Goal: Task Accomplishment & Management: Use online tool/utility

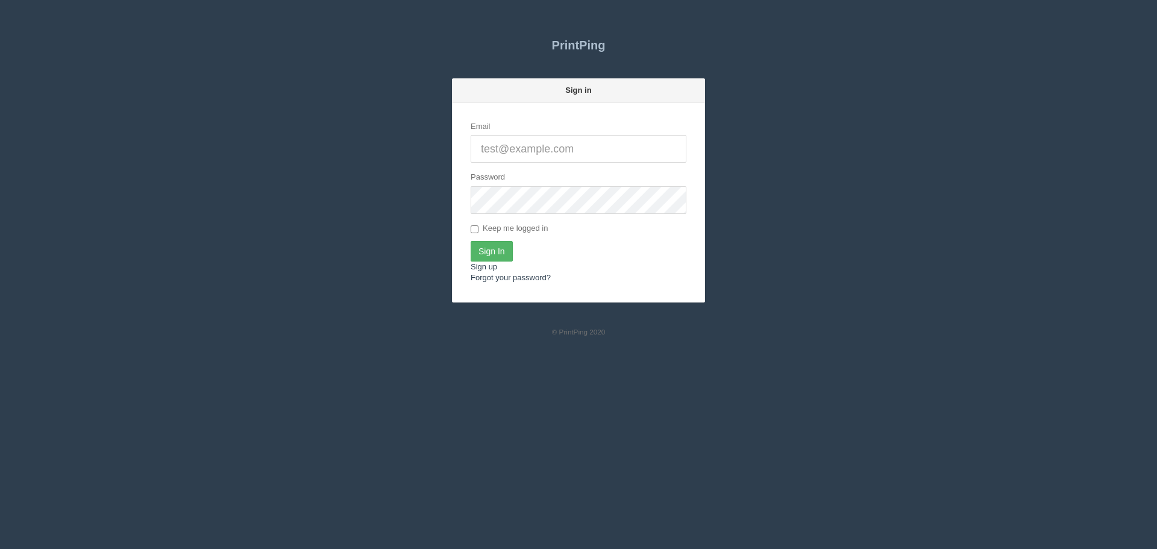
type input "[EMAIL_ADDRESS][DOMAIN_NAME]"
click at [488, 248] on input "Sign In" at bounding box center [492, 251] width 42 height 20
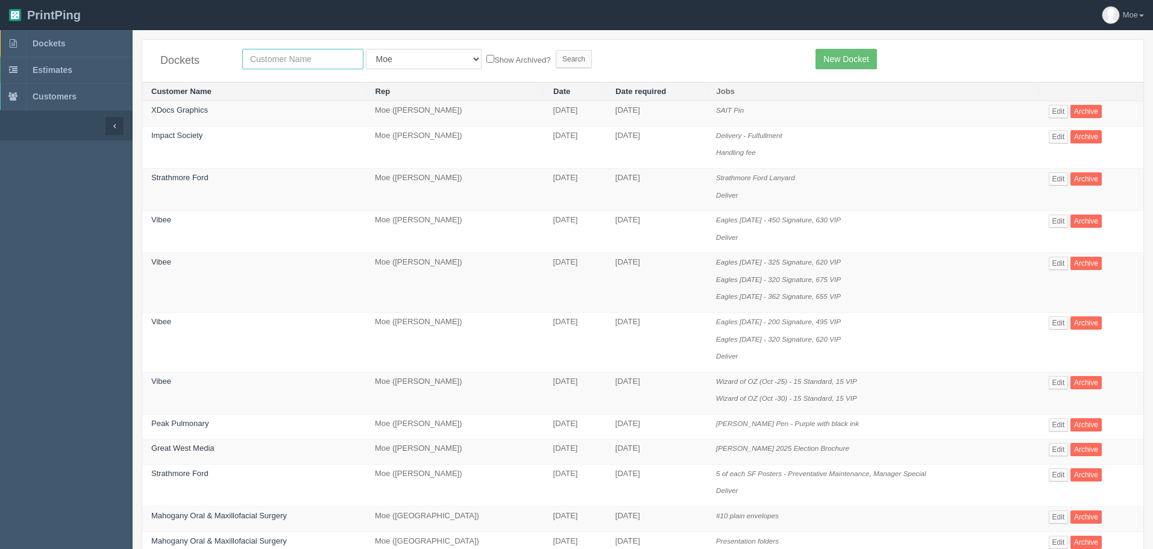
click at [336, 54] on input "text" at bounding box center [302, 59] width 121 height 20
type input "vibee"
click at [556, 55] on input "Search" at bounding box center [574, 59] width 36 height 18
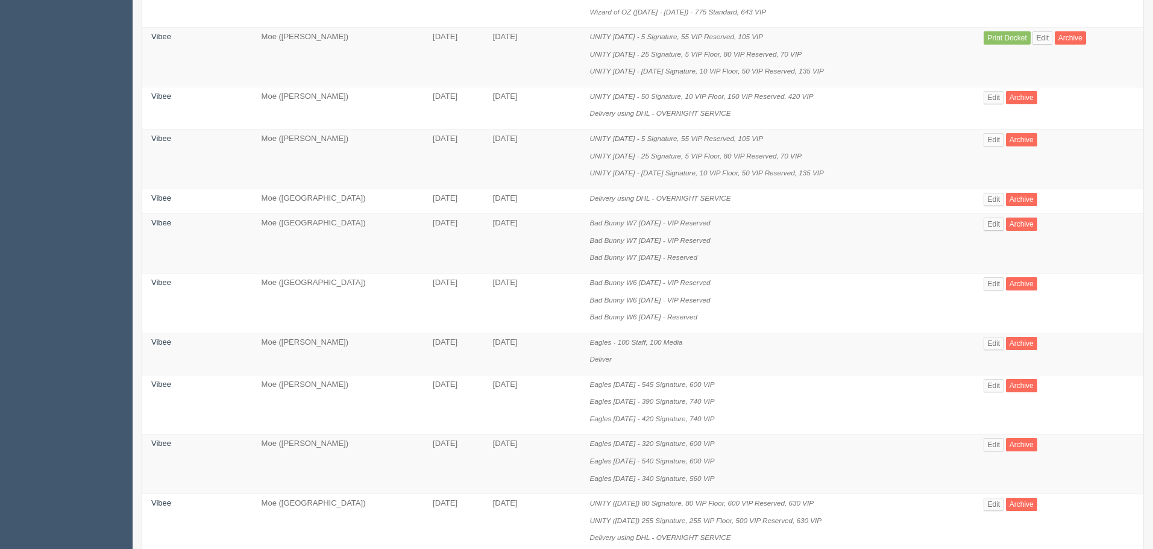
scroll to position [482, 0]
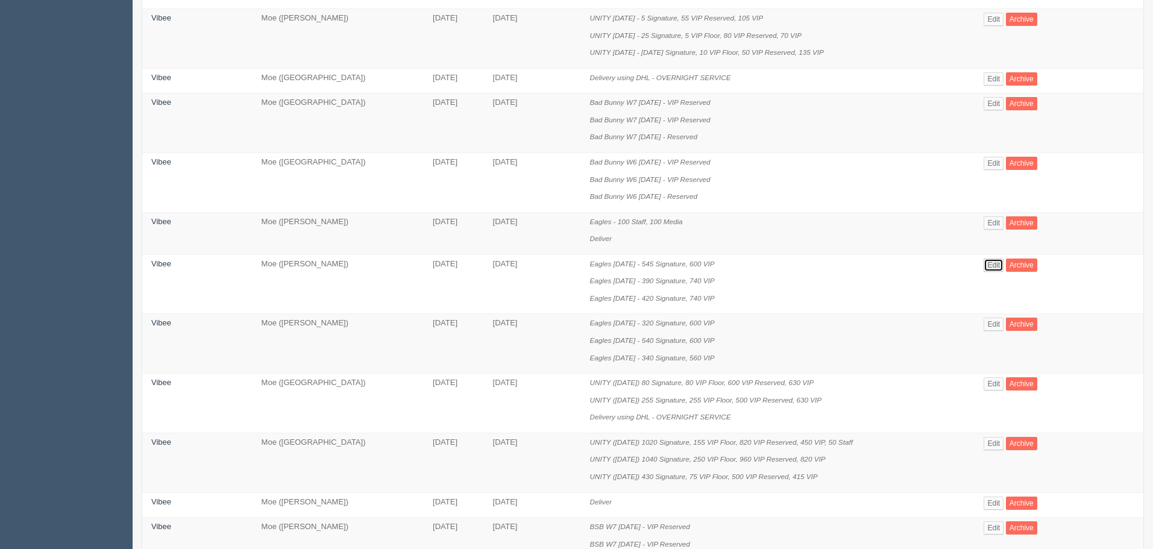
click at [999, 265] on link "Edit" at bounding box center [993, 265] width 20 height 13
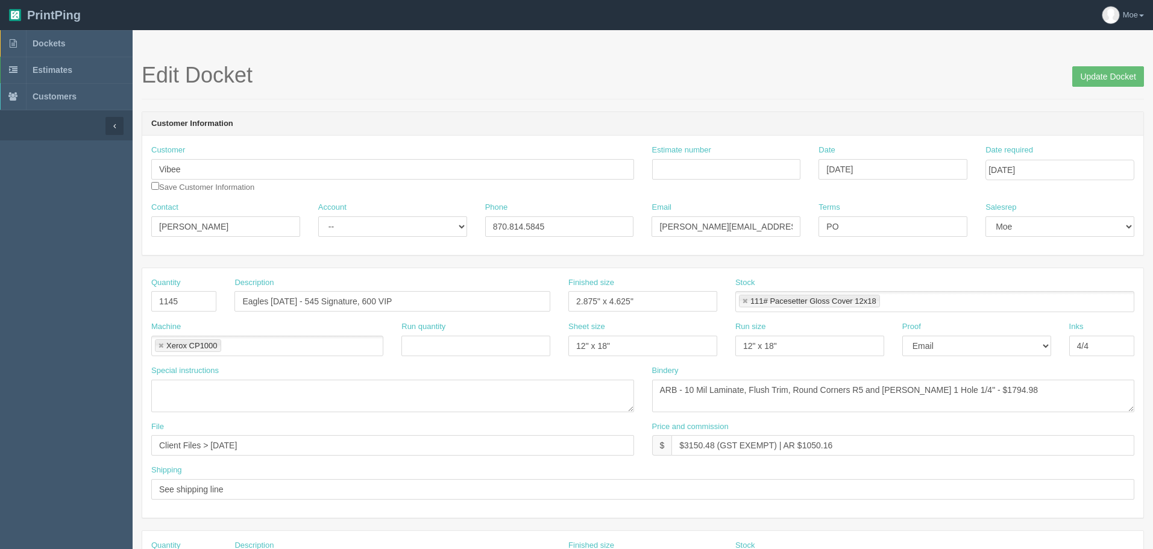
scroll to position [482, 0]
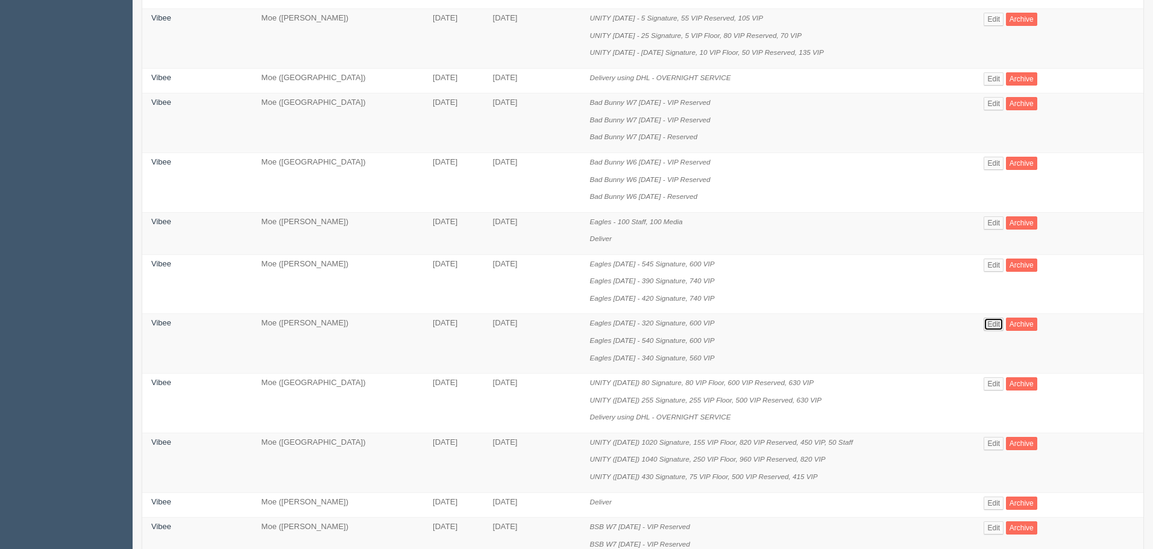
click at [1003, 324] on link "Edit" at bounding box center [993, 324] width 20 height 13
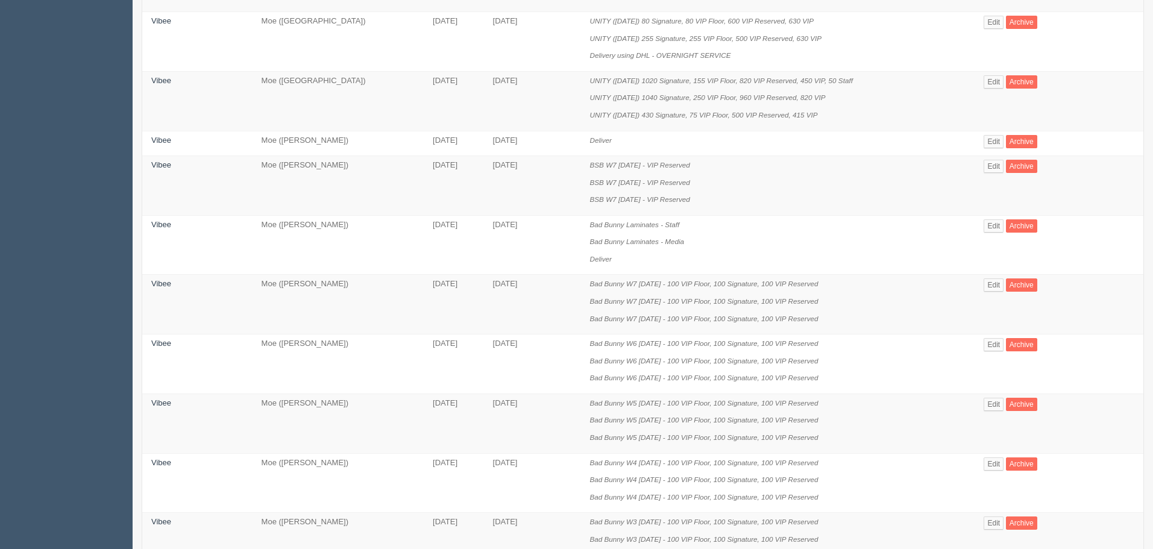
scroll to position [904, 0]
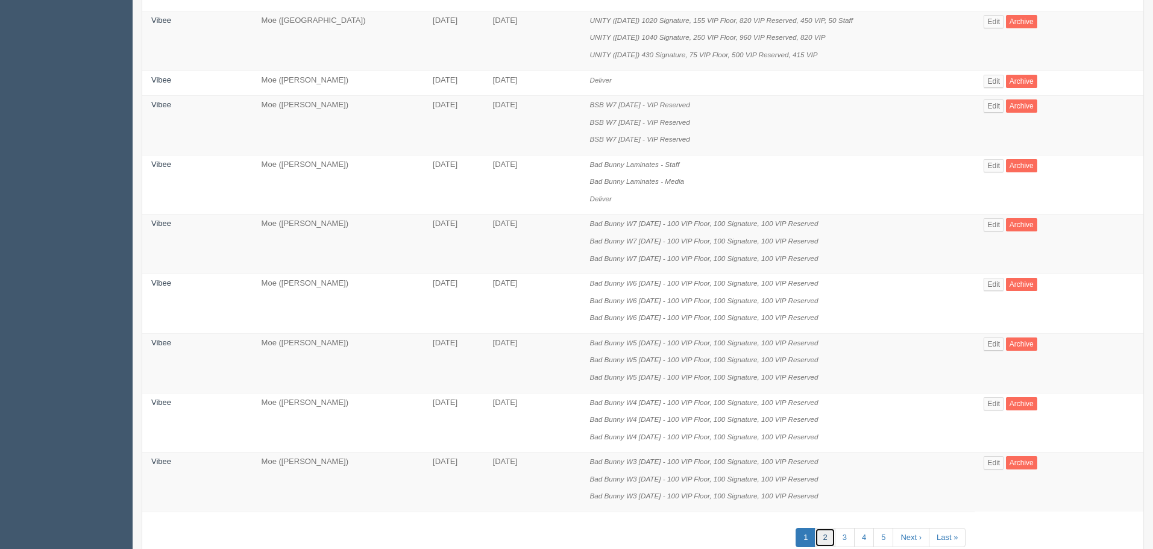
click at [825, 535] on link "2" at bounding box center [825, 538] width 20 height 20
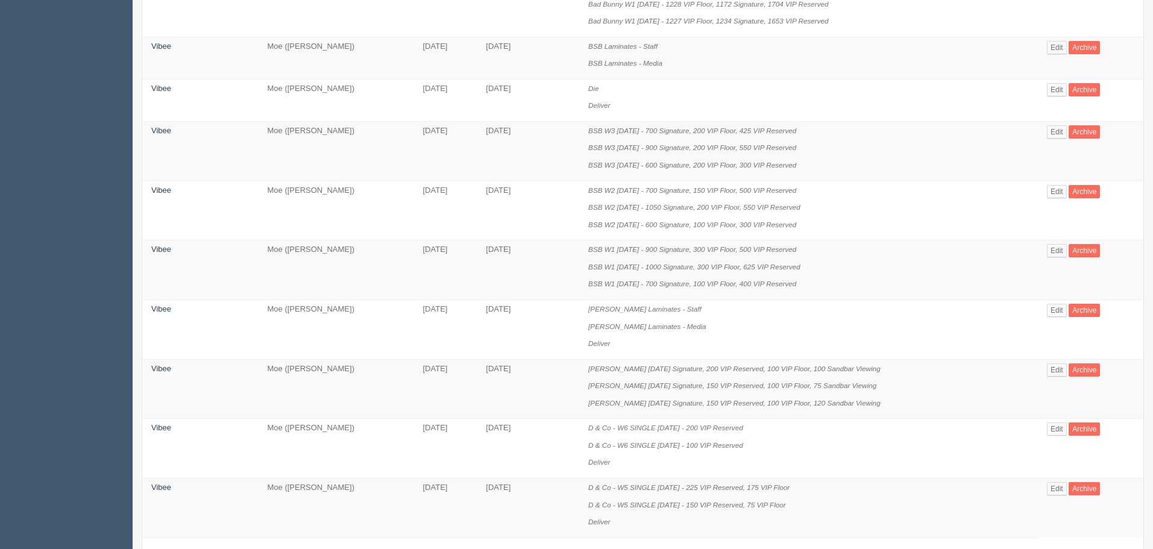
scroll to position [1029, 0]
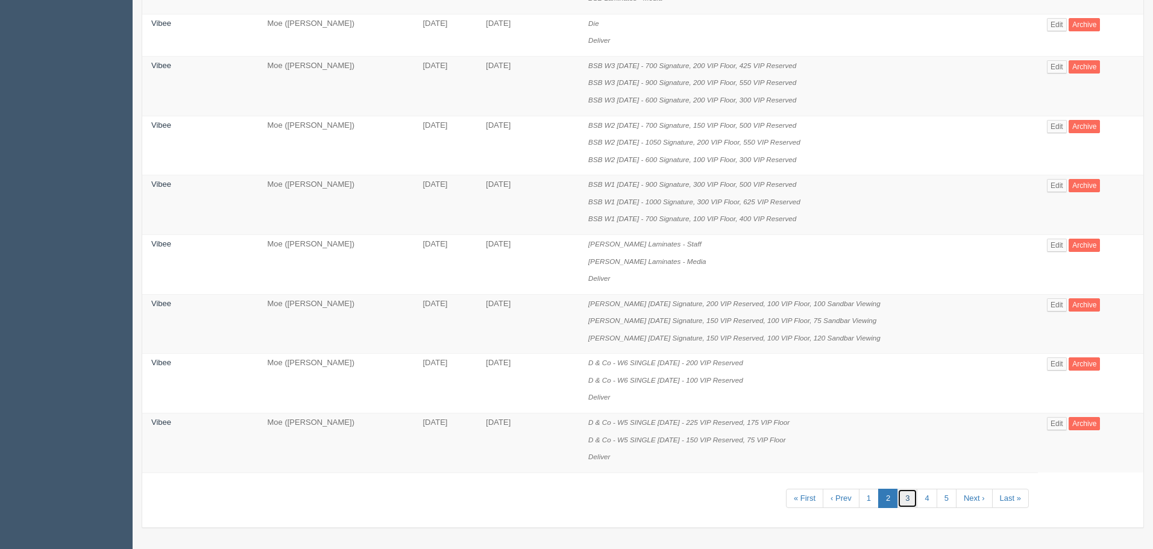
click at [911, 499] on link "3" at bounding box center [907, 499] width 20 height 20
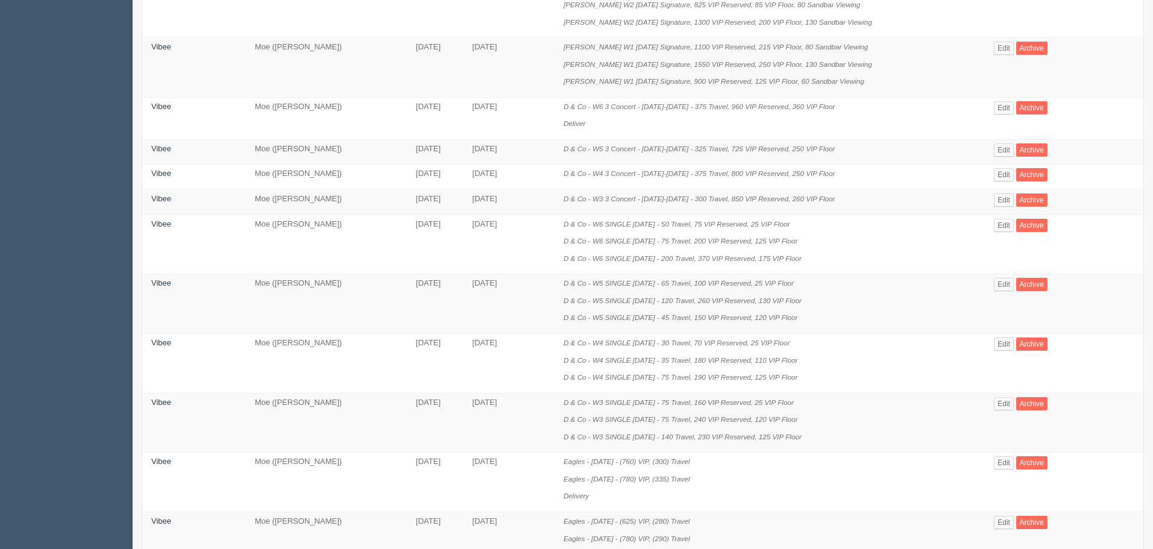
scroll to position [542, 0]
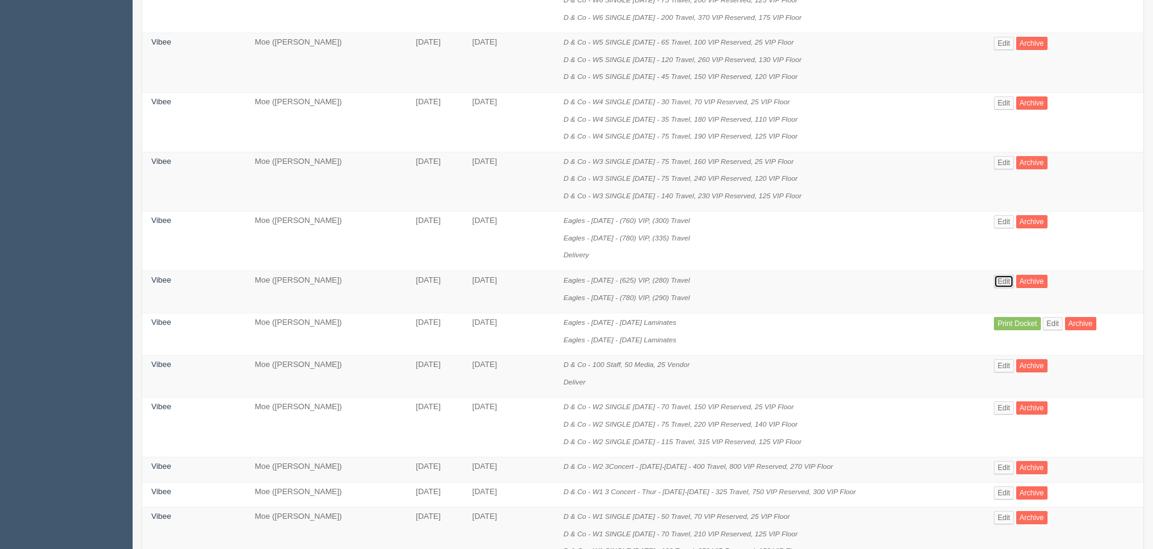
click at [1009, 281] on link "Edit" at bounding box center [1004, 281] width 20 height 13
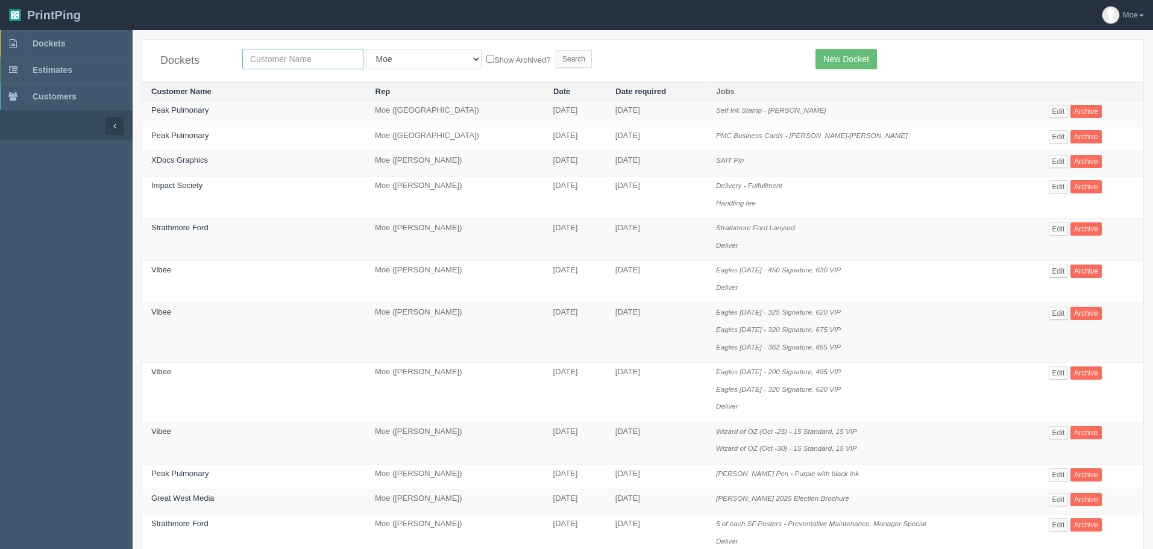
click at [323, 60] on input "text" at bounding box center [302, 59] width 121 height 20
type input "action auger"
click at [556, 55] on input "Search" at bounding box center [574, 59] width 36 height 18
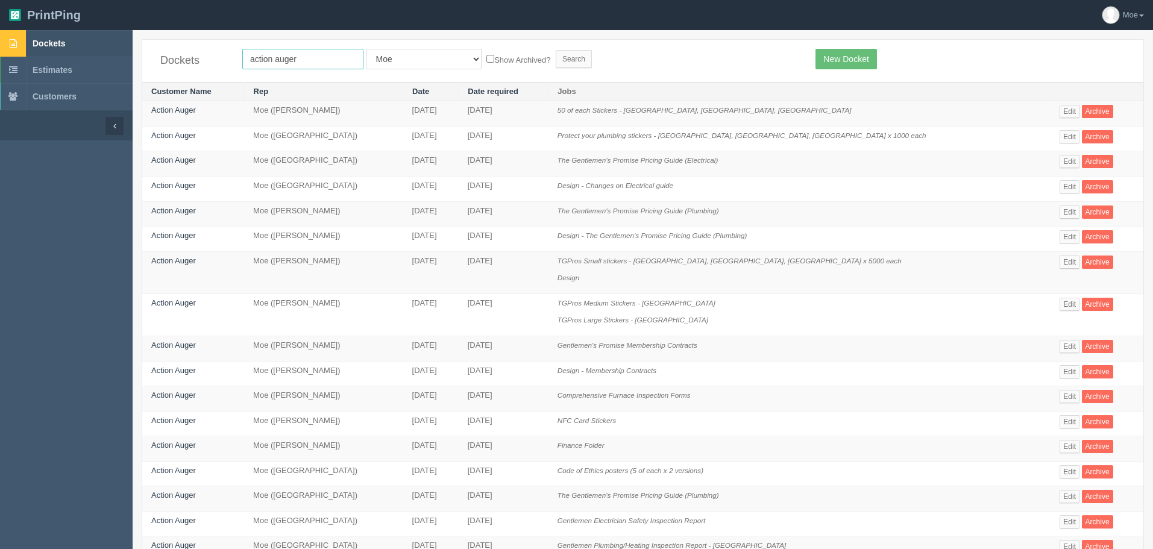
drag, startPoint x: 356, startPoint y: 58, endPoint x: 0, endPoint y: 31, distance: 357.2
click at [0, 31] on section "Dockets Estimates Customers" at bounding box center [576, 477] width 1153 height 894
type input "the gentl"
click at [556, 53] on input "Search" at bounding box center [574, 59] width 36 height 18
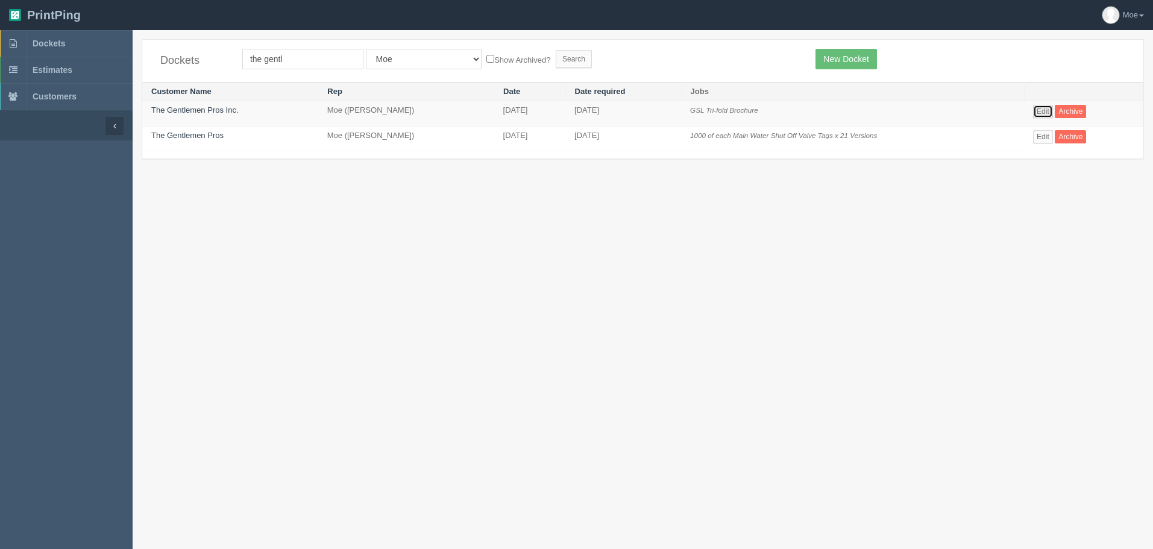
click at [1042, 111] on link "Edit" at bounding box center [1043, 111] width 20 height 13
drag, startPoint x: 300, startPoint y: 55, endPoint x: 96, endPoint y: 46, distance: 203.9
click at [102, 48] on section "Dockets Estimates Customers" at bounding box center [576, 304] width 1153 height 549
type input "action auger"
click at [556, 54] on input "Search" at bounding box center [574, 59] width 36 height 18
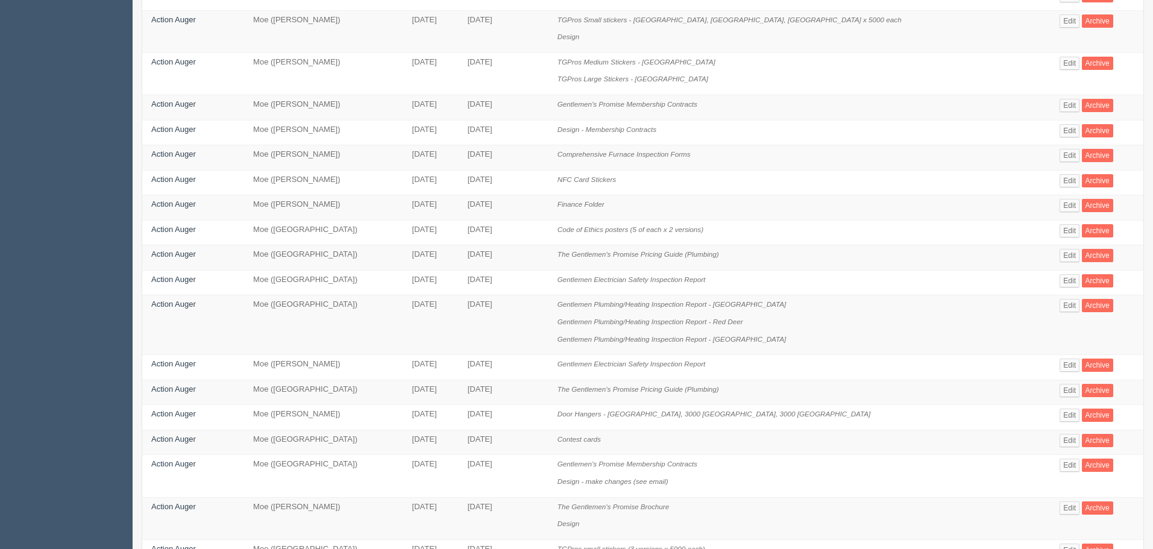
scroll to position [301, 0]
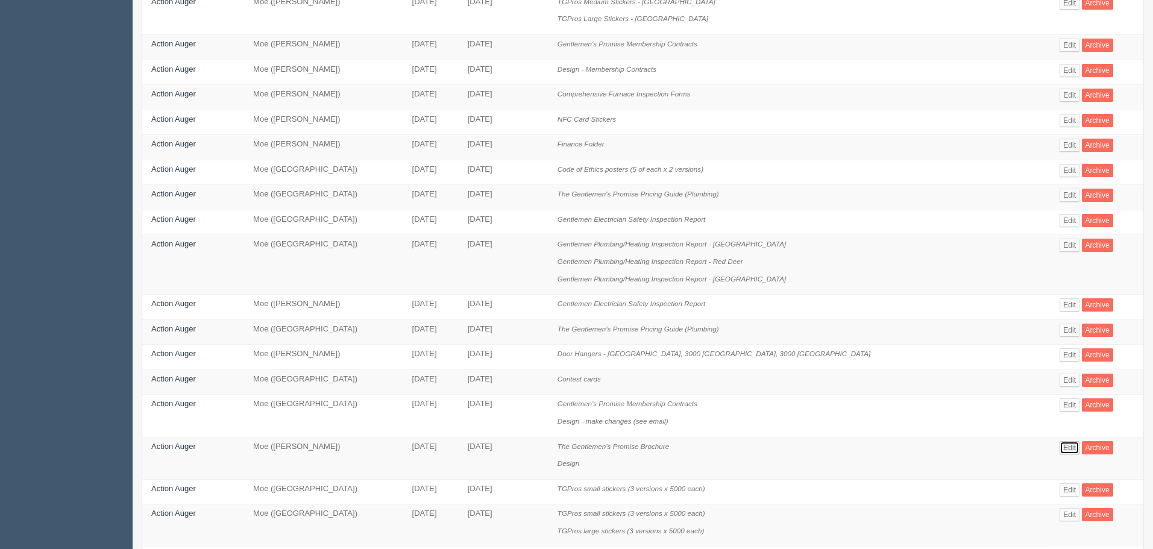
click at [1059, 445] on link "Edit" at bounding box center [1069, 447] width 20 height 13
